Goal: Task Accomplishment & Management: Use online tool/utility

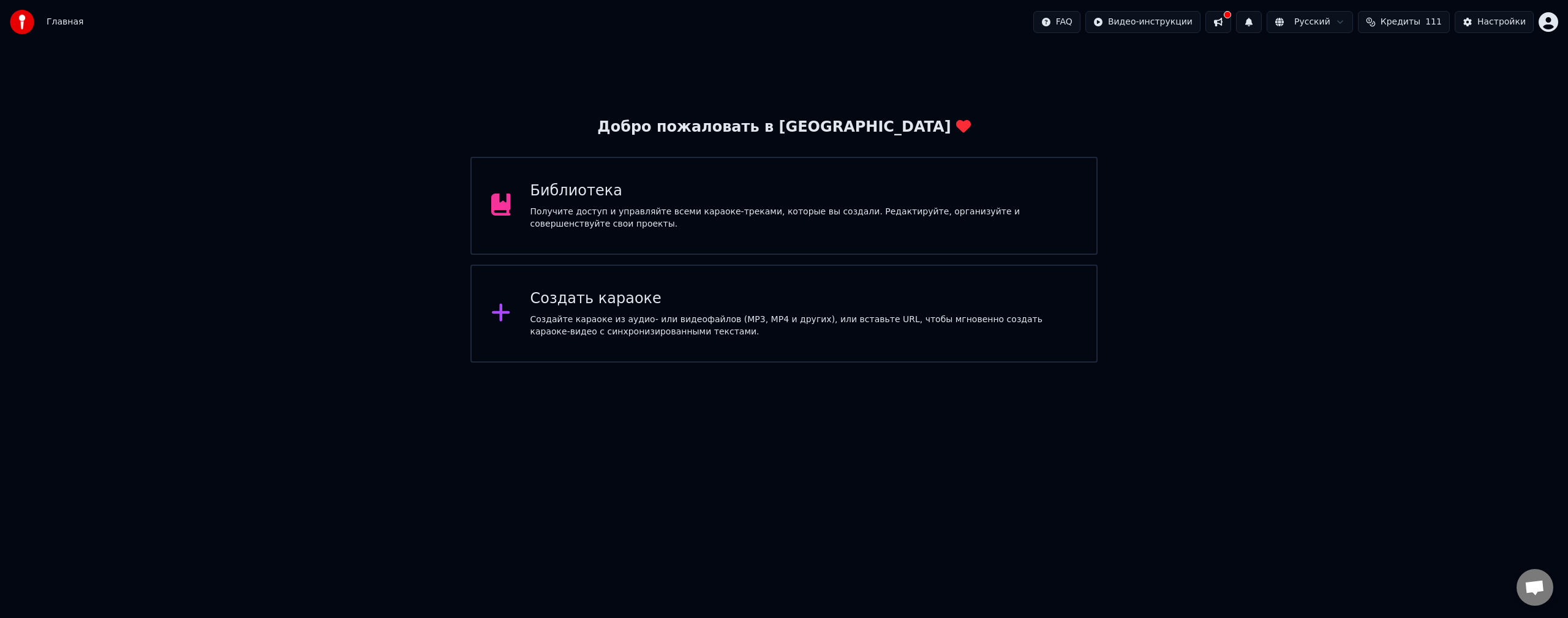
click at [729, 296] on div "Создать караоке" at bounding box center [804, 299] width 547 height 20
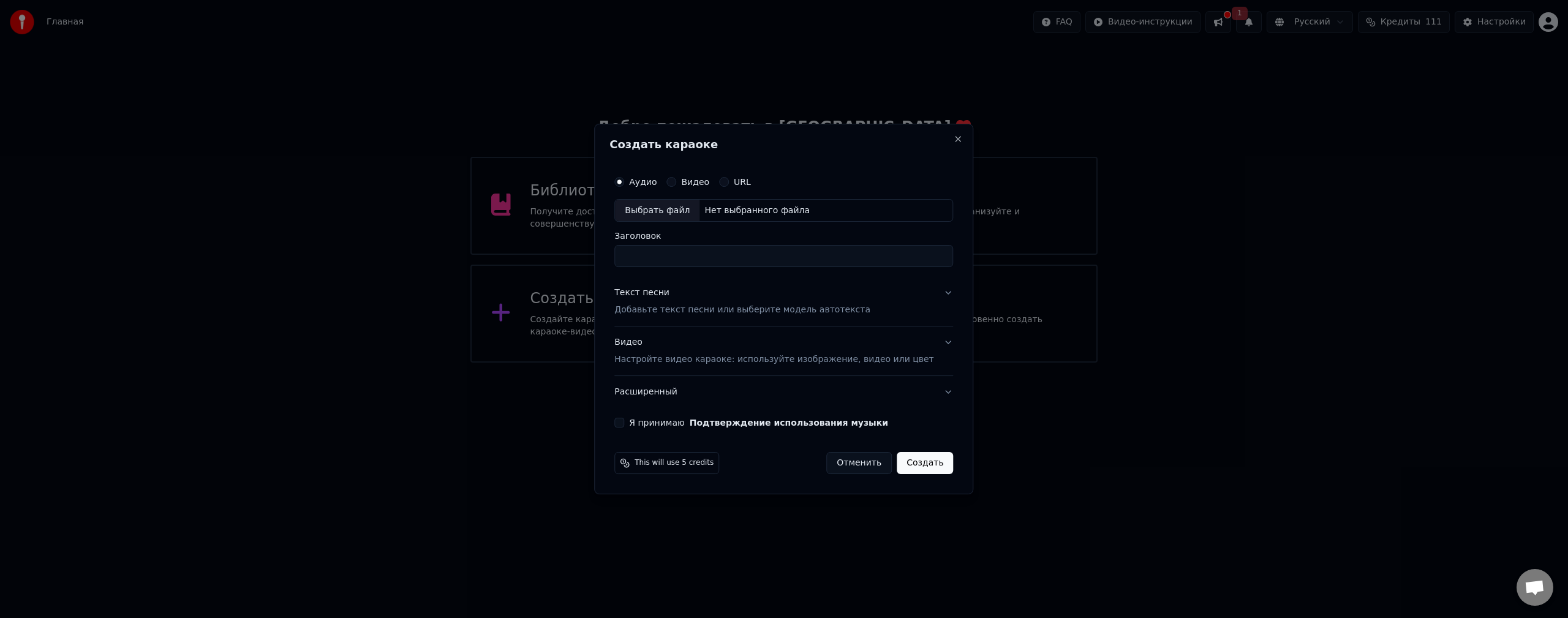
click at [664, 213] on div "Выбрать файл" at bounding box center [657, 211] width 84 height 22
type input "**********"
click at [930, 295] on button "Текст песни Добавьте текст песни или выберите модель автотекста" at bounding box center [784, 302] width 339 height 49
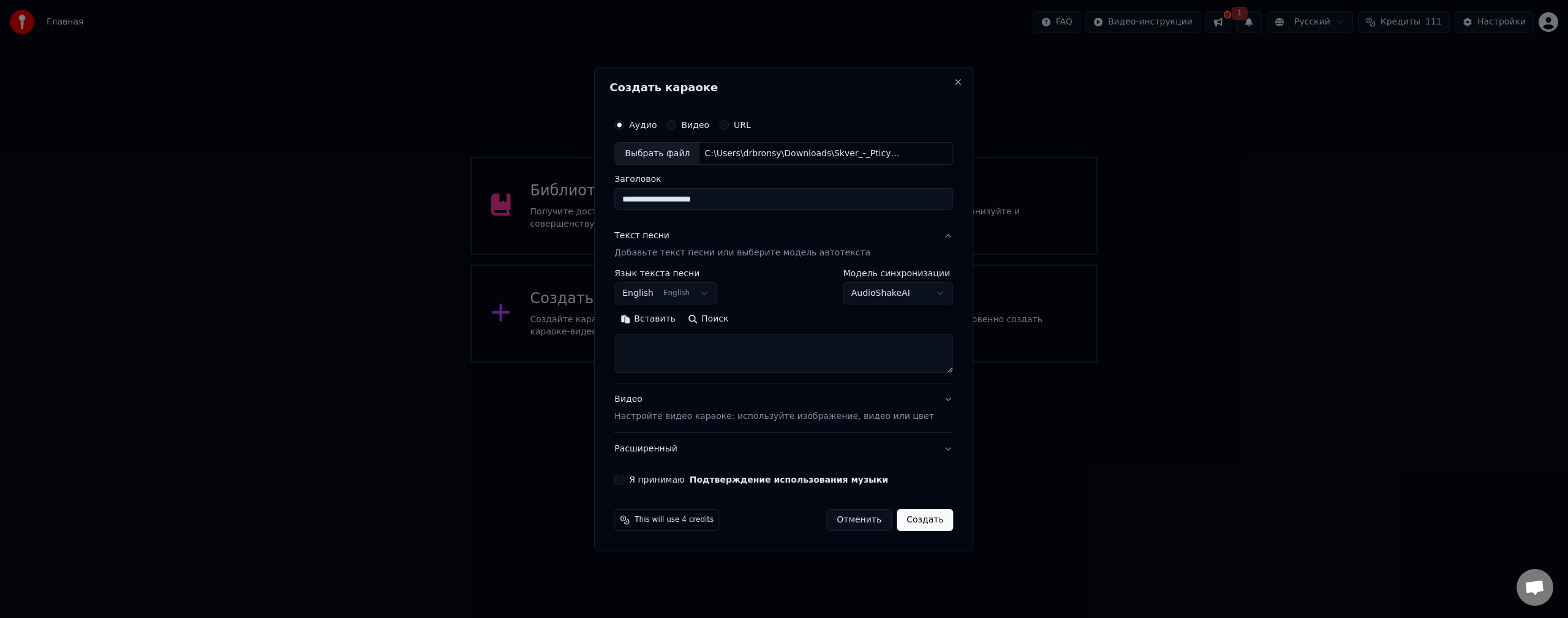
click at [918, 301] on body "**********" at bounding box center [784, 181] width 1568 height 363
select select "**********"
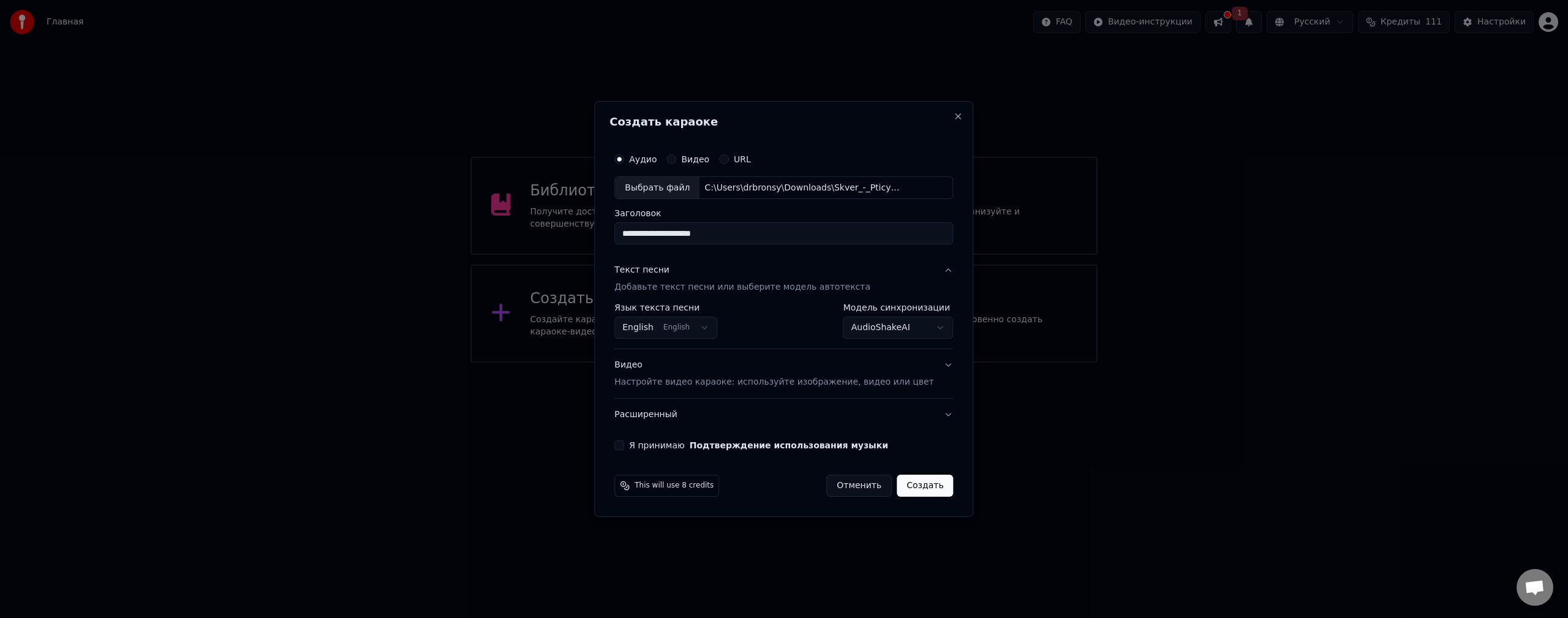
click at [696, 329] on body "**********" at bounding box center [784, 181] width 1568 height 363
select select "**"
click at [927, 365] on button "Видео Настройте видео караоке: используйте изображение, видео или цвет" at bounding box center [784, 374] width 339 height 49
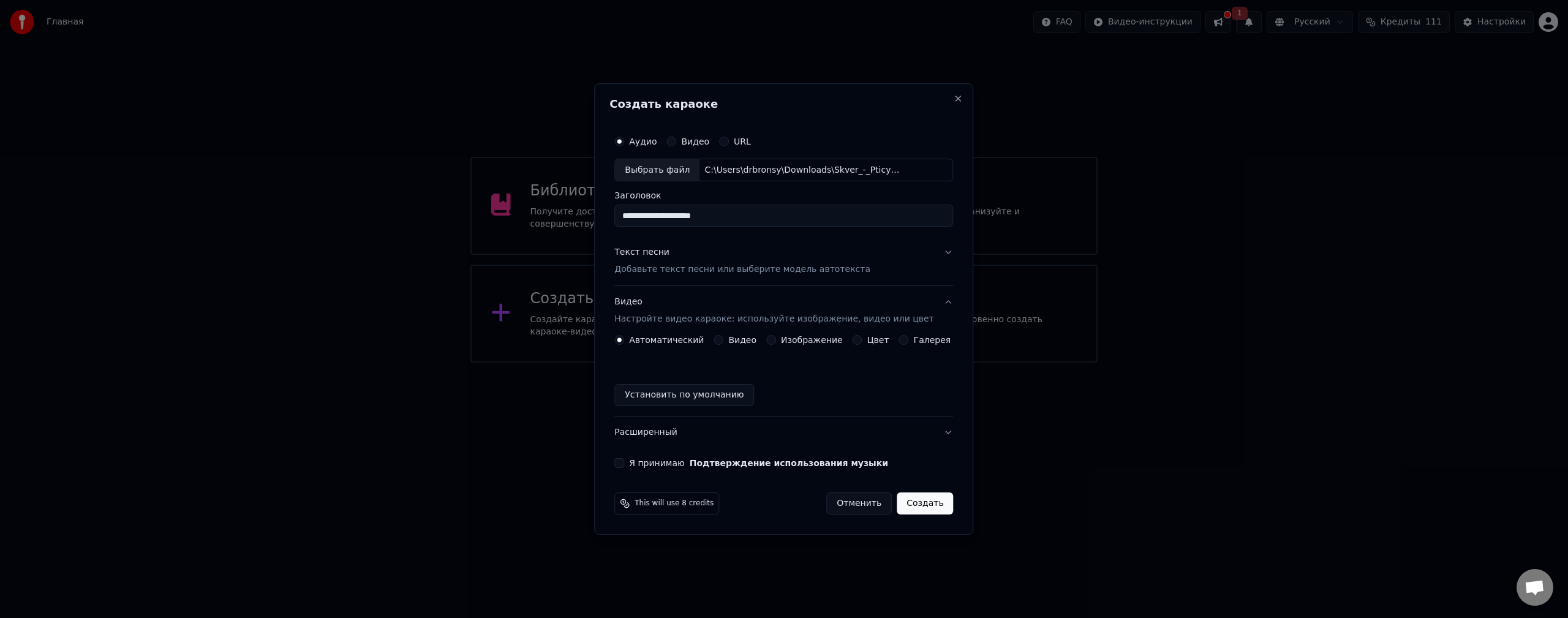
click at [787, 343] on label "Изображение" at bounding box center [811, 340] width 62 height 9
click at [776, 343] on button "Изображение" at bounding box center [771, 340] width 10 height 10
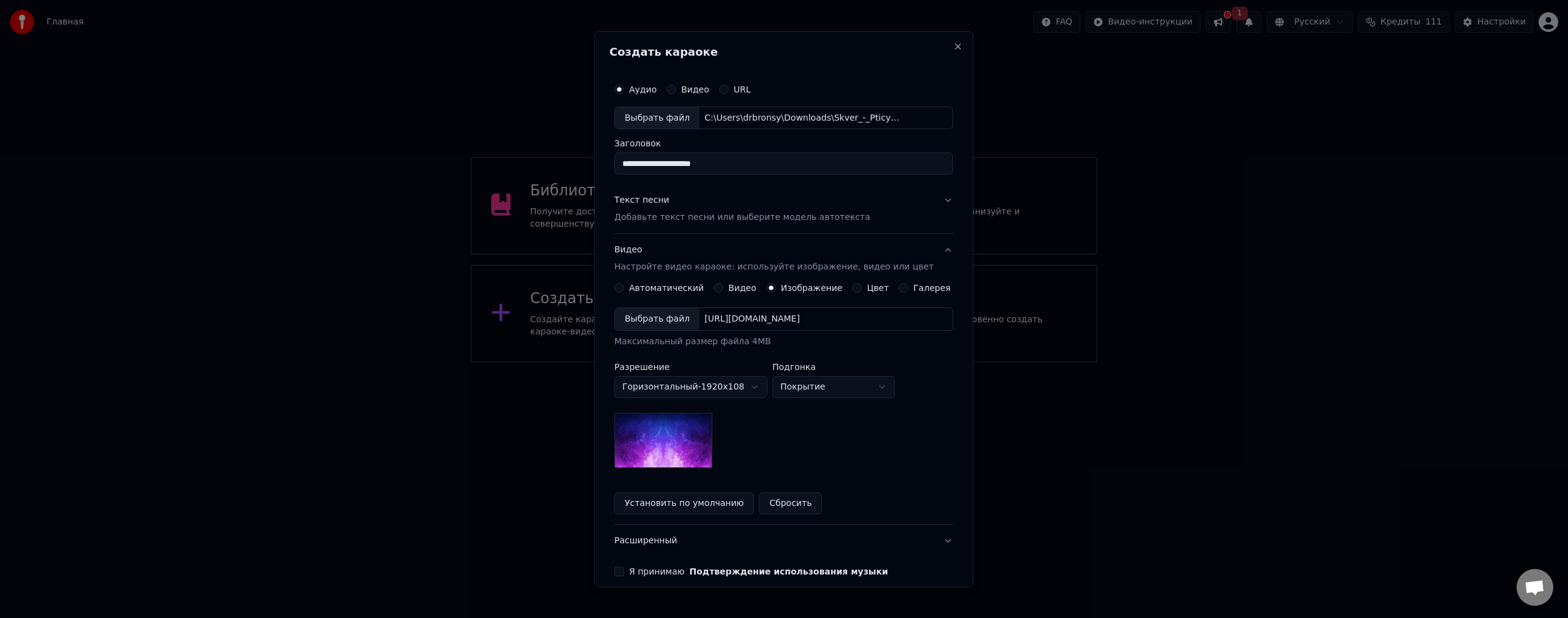
click at [669, 316] on div "Выбрать файл" at bounding box center [657, 319] width 84 height 22
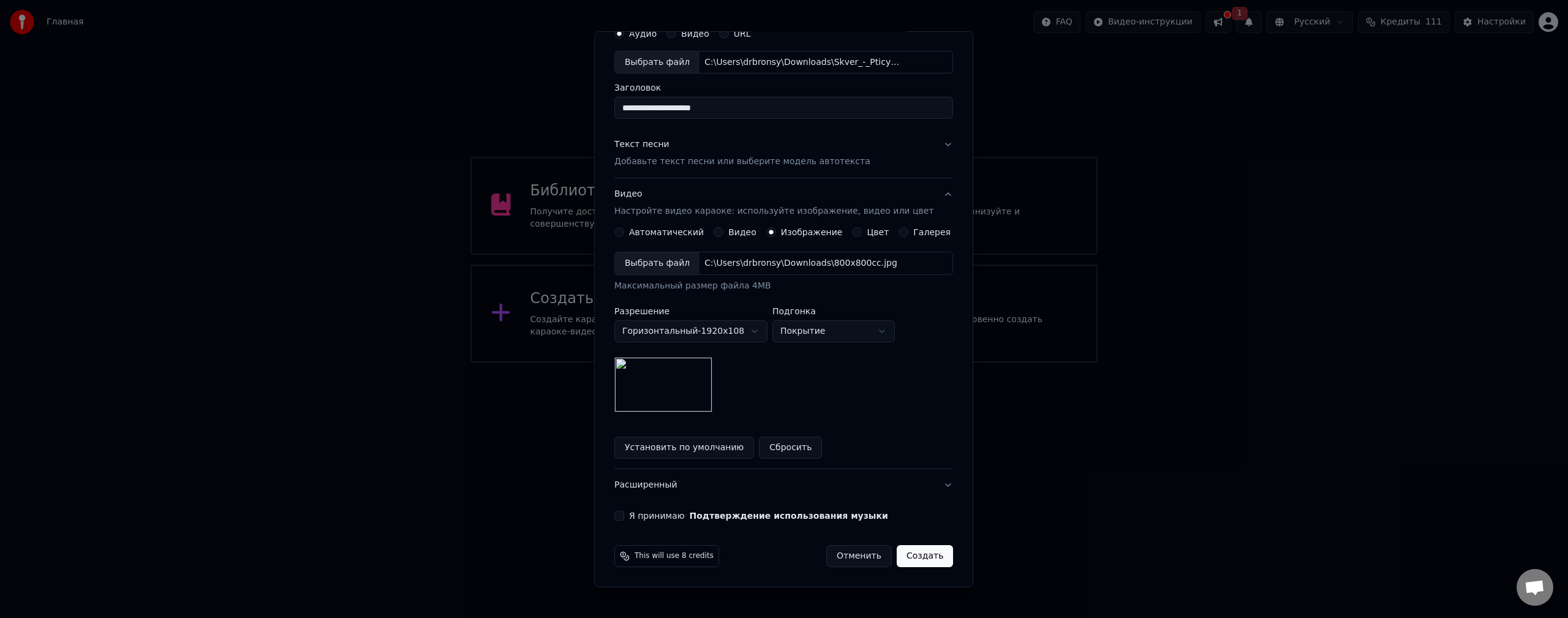
click at [633, 514] on div "Я принимаю Подтверждение использования музыки" at bounding box center [784, 516] width 339 height 10
click at [624, 517] on button "Я принимаю Подтверждение использования музыки" at bounding box center [619, 516] width 10 height 10
click at [923, 562] on button "Создать" at bounding box center [924, 556] width 56 height 22
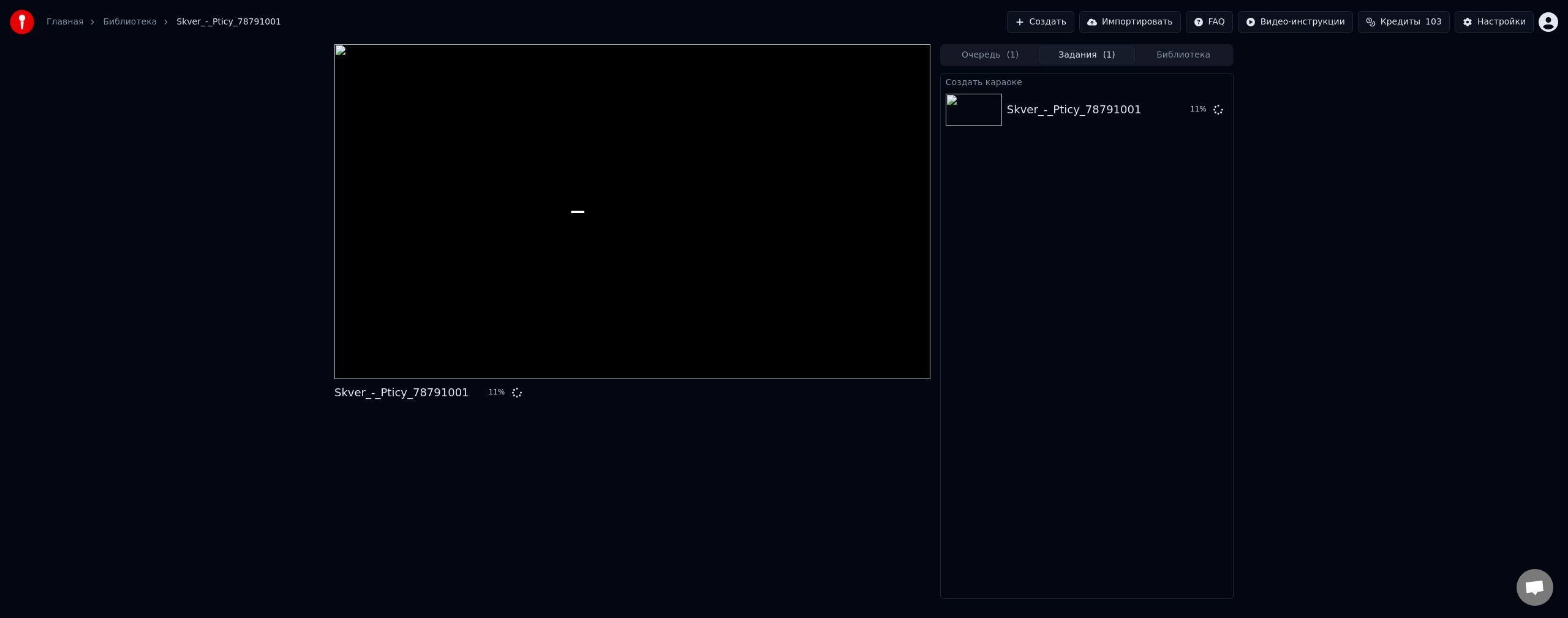
click at [1412, 175] on div "Skver_-_Pticy_78791001 11 % Очередь ( 1 ) Задания ( 1 ) Библиотека Создать кара…" at bounding box center [784, 321] width 1568 height 555
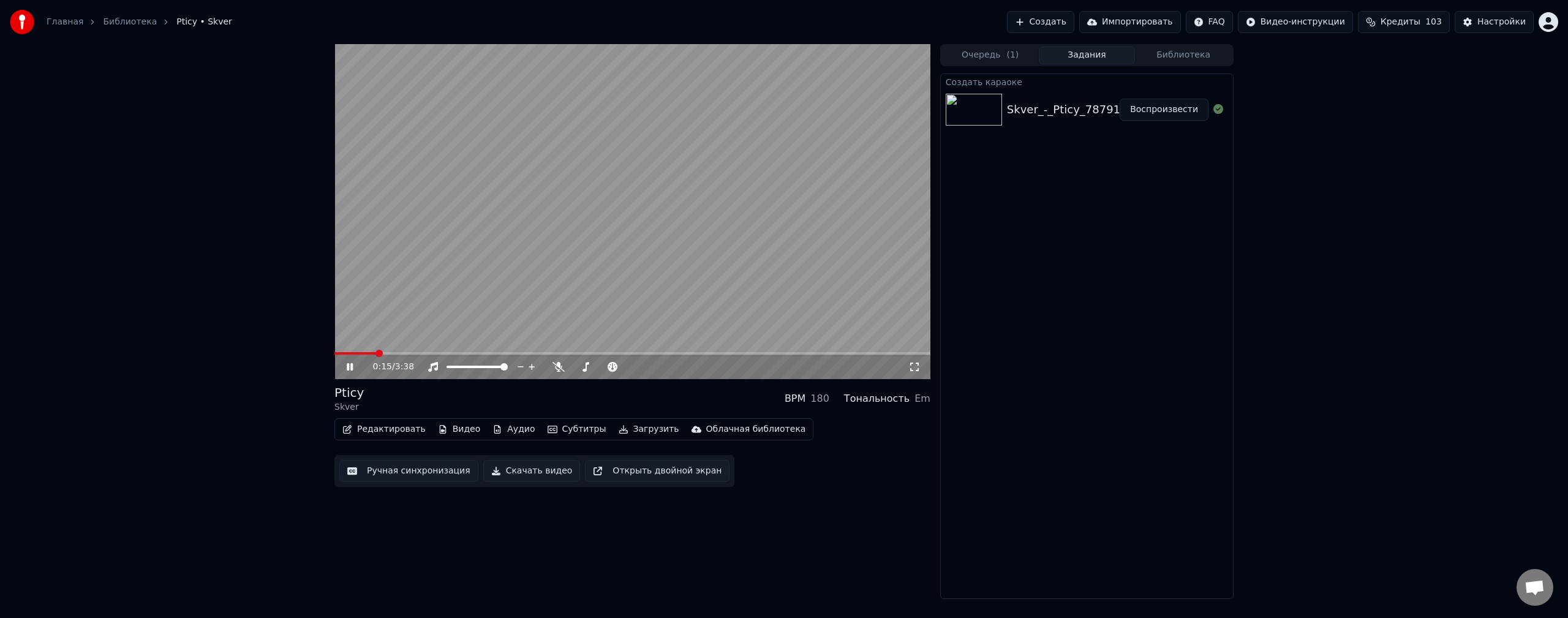
click at [357, 371] on icon at bounding box center [358, 367] width 29 height 10
drag, startPoint x: 582, startPoint y: 365, endPoint x: 622, endPoint y: 368, distance: 40.1
click at [622, 368] on div at bounding box center [613, 367] width 99 height 12
click at [633, 368] on span at bounding box center [603, 367] width 61 height 2
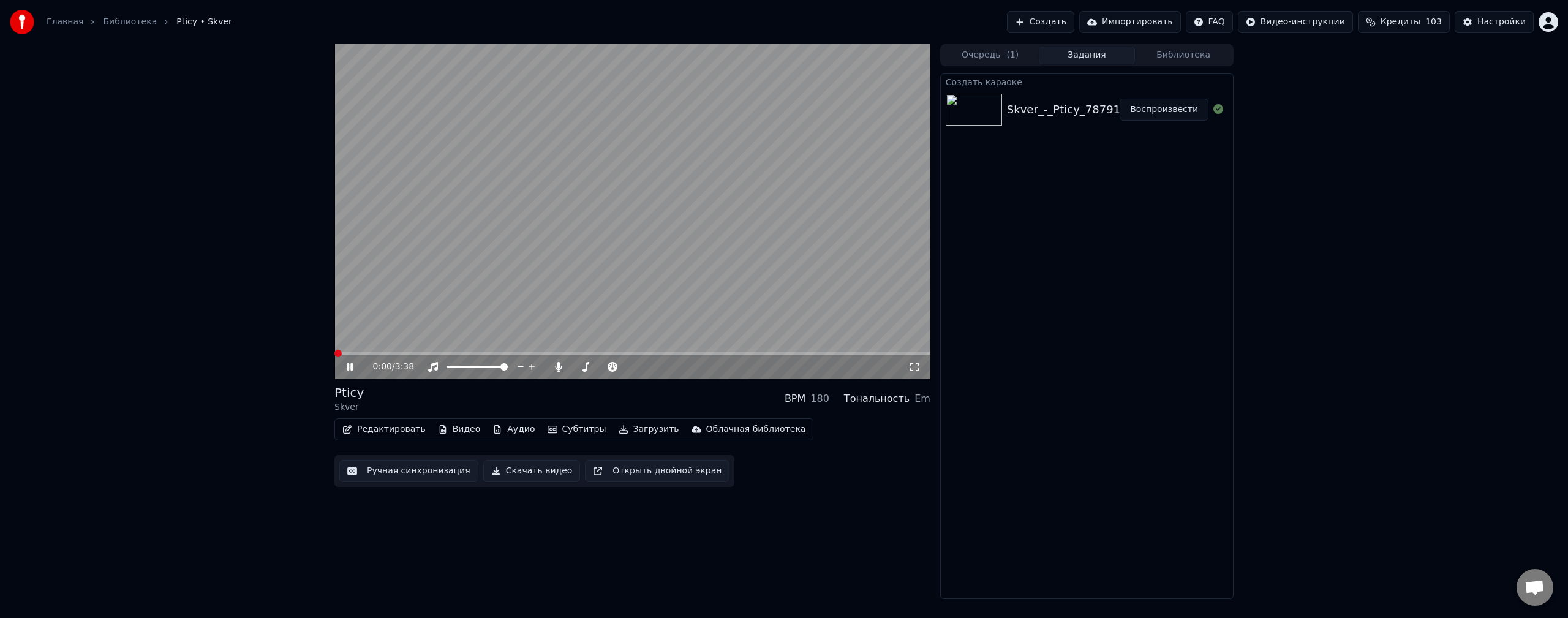
click at [335, 357] on span at bounding box center [338, 353] width 7 height 7
click at [569, 258] on video at bounding box center [633, 211] width 596 height 335
click at [572, 368] on span at bounding box center [573, 367] width 2 height 2
click at [335, 353] on span at bounding box center [338, 353] width 7 height 7
click at [643, 433] on button "Загрузить" at bounding box center [648, 429] width 70 height 17
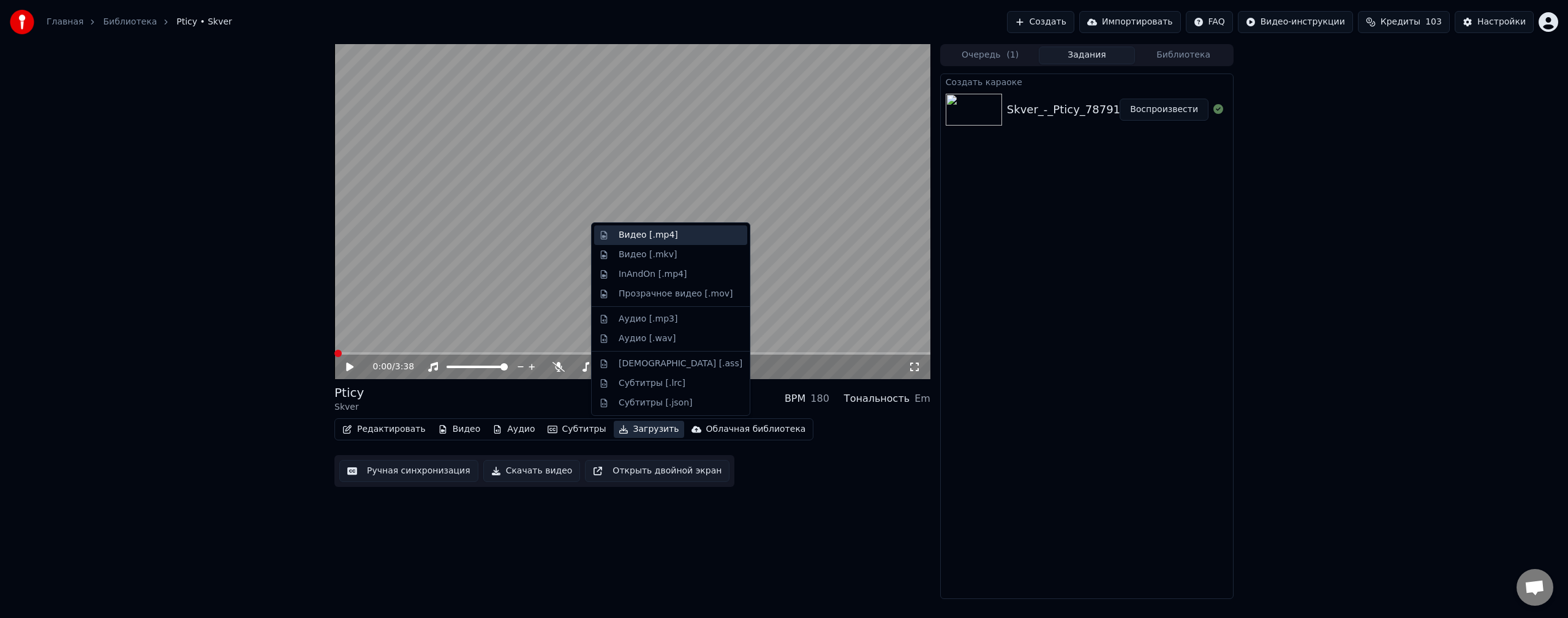
click at [684, 239] on div "Видео [.mp4]" at bounding box center [680, 235] width 123 height 12
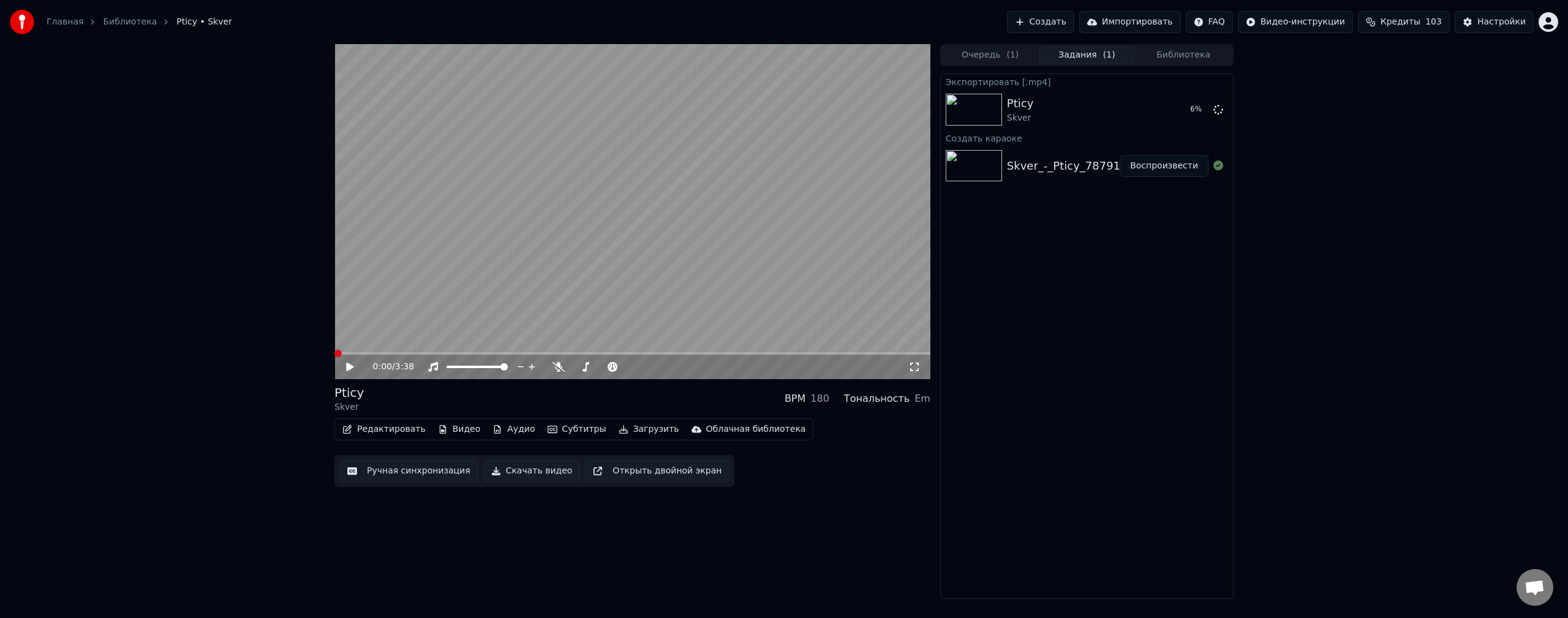
click at [1407, 345] on div "0:00 / 3:38 Pticy Skver BPM 180 Тональность Em Редактировать Видео Аудио Субтит…" at bounding box center [784, 321] width 1568 height 555
click at [558, 365] on icon at bounding box center [558, 367] width 12 height 10
click at [558, 365] on icon at bounding box center [557, 367] width 6 height 10
click at [748, 275] on video at bounding box center [633, 211] width 596 height 335
click at [816, 322] on video at bounding box center [633, 211] width 596 height 335
